Goal: Task Accomplishment & Management: Manage account settings

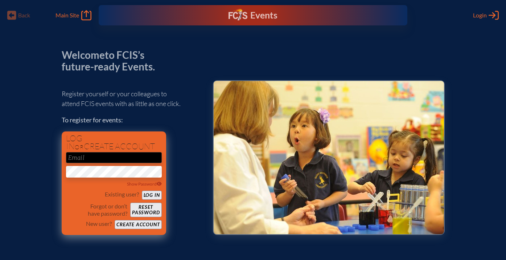
type input "[EMAIL_ADDRESS][DOMAIN_NAME]"
click at [153, 192] on button "Log in" at bounding box center [152, 194] width 20 height 9
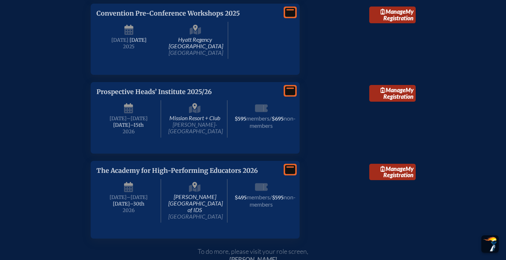
scroll to position [931, 0]
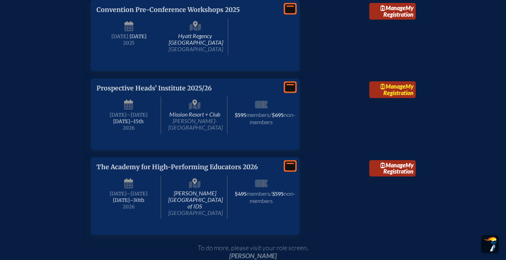
click at [386, 98] on link "Manage My Registration" at bounding box center [392, 89] width 46 height 17
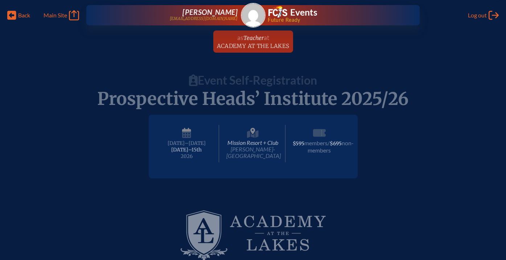
radio input "true"
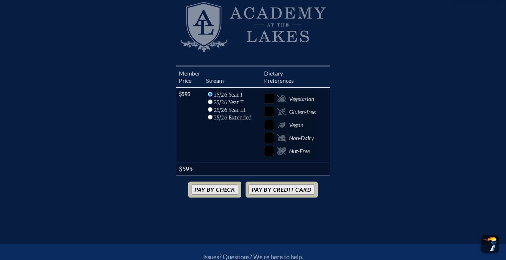
scroll to position [219, 0]
